Goal: Information Seeking & Learning: Learn about a topic

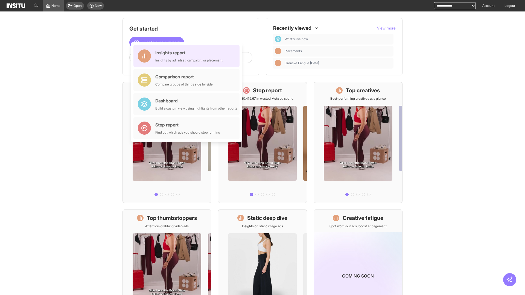
click at [188, 56] on div "Insights report Insights by ad, adset, campaign, or placement" at bounding box center [188, 56] width 67 height 13
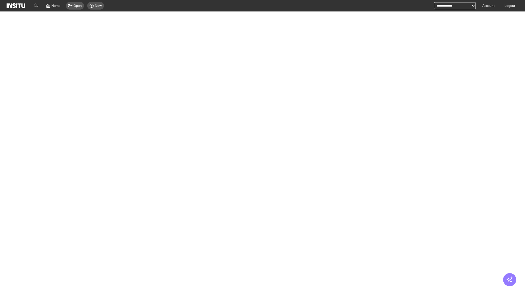
select select "**"
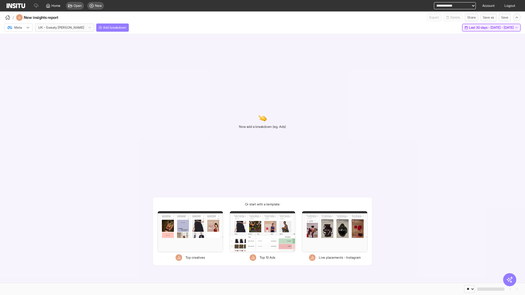
click at [479, 28] on span "Last 30 days - [DATE] - [DATE]" at bounding box center [491, 27] width 45 height 4
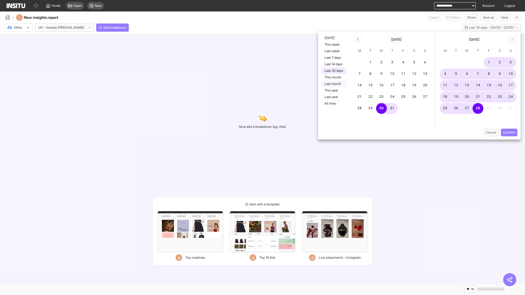
click at [333, 84] on button "Last month" at bounding box center [333, 84] width 25 height 7
